Goal: Navigation & Orientation: Find specific page/section

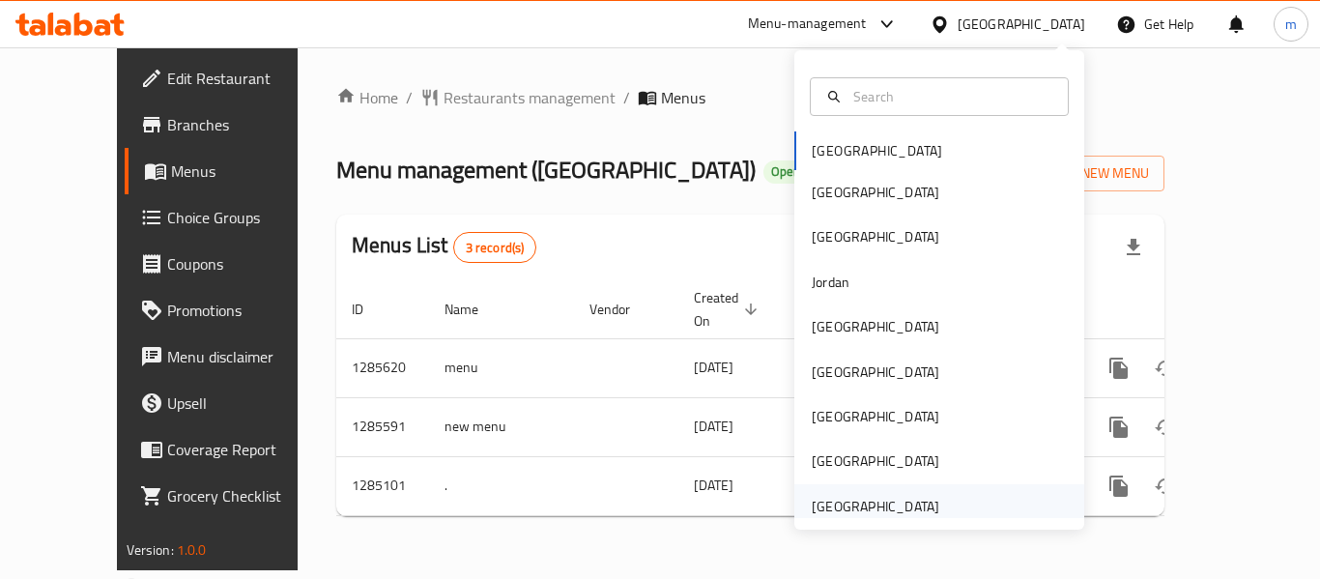
click at [844, 503] on div "[GEOGRAPHIC_DATA]" at bounding box center [876, 506] width 128 height 21
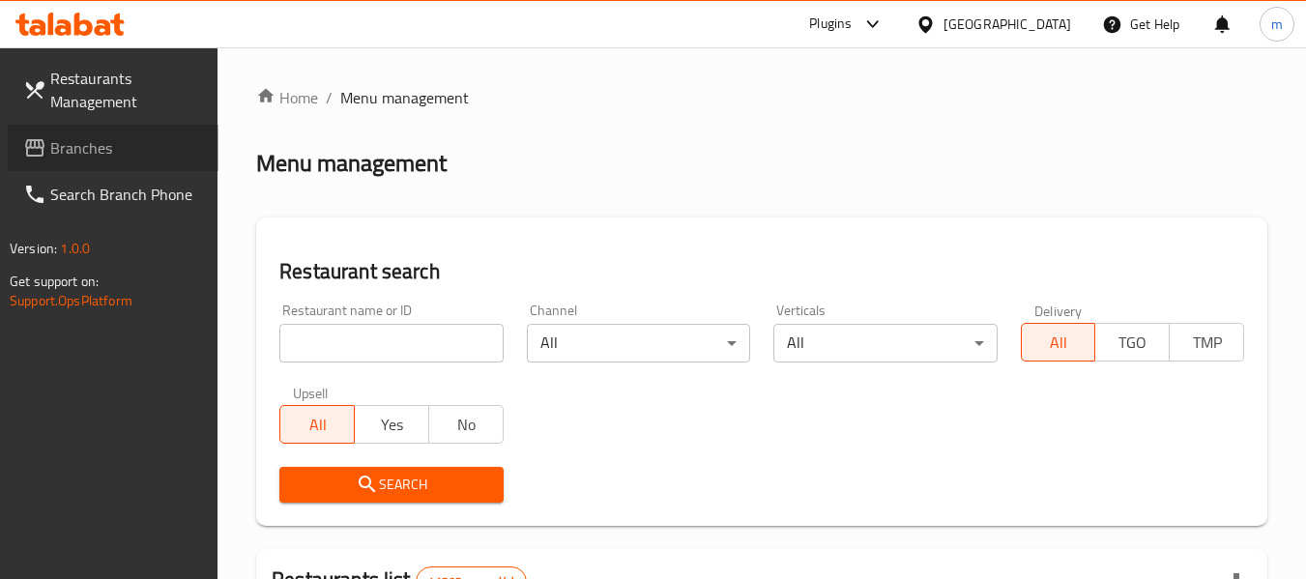
click at [65, 143] on span "Branches" at bounding box center [126, 147] width 153 height 23
